Goal: Information Seeking & Learning: Learn about a topic

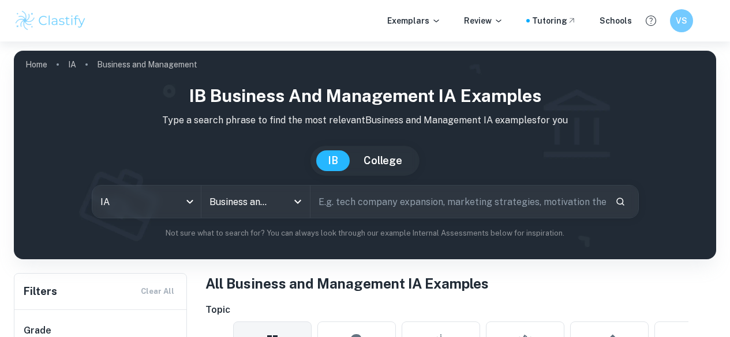
scroll to position [1503, 0]
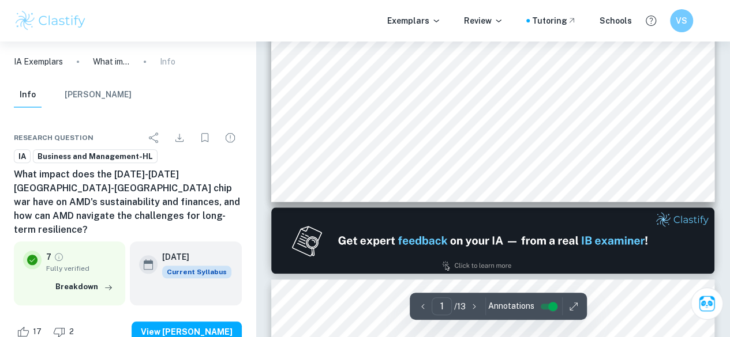
scroll to position [479, 0]
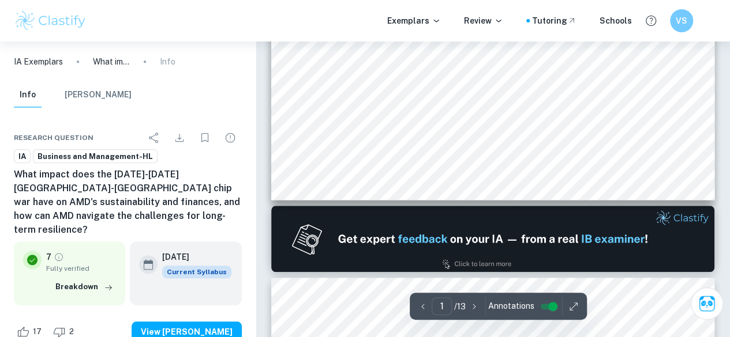
type input "2"
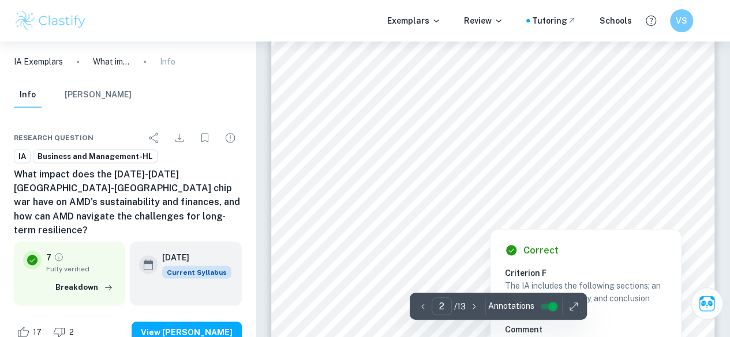
scroll to position [828, 0]
